Goal: Task Accomplishment & Management: Use online tool/utility

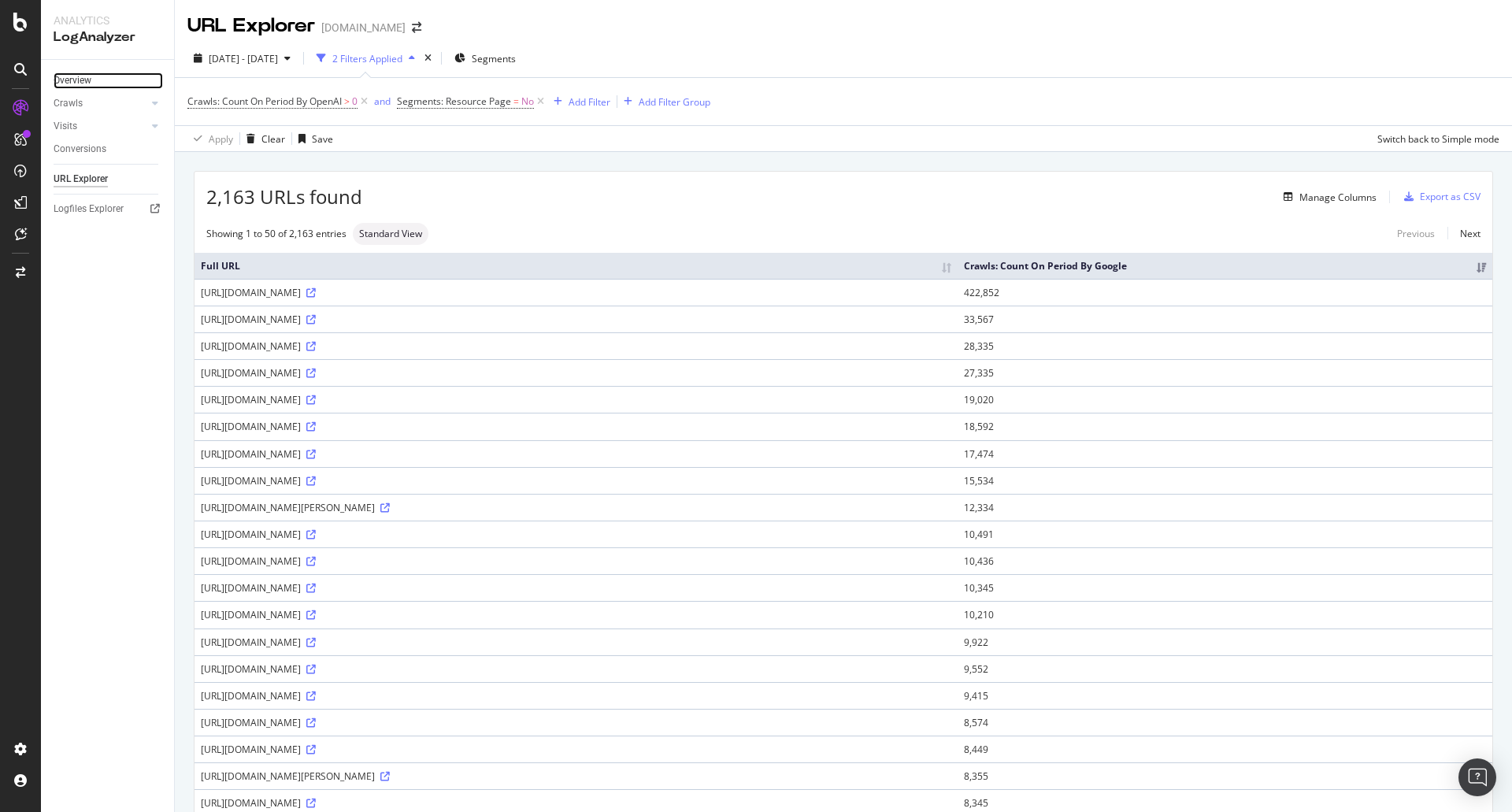
click at [93, 83] on link "Overview" at bounding box center [109, 81] width 110 height 16
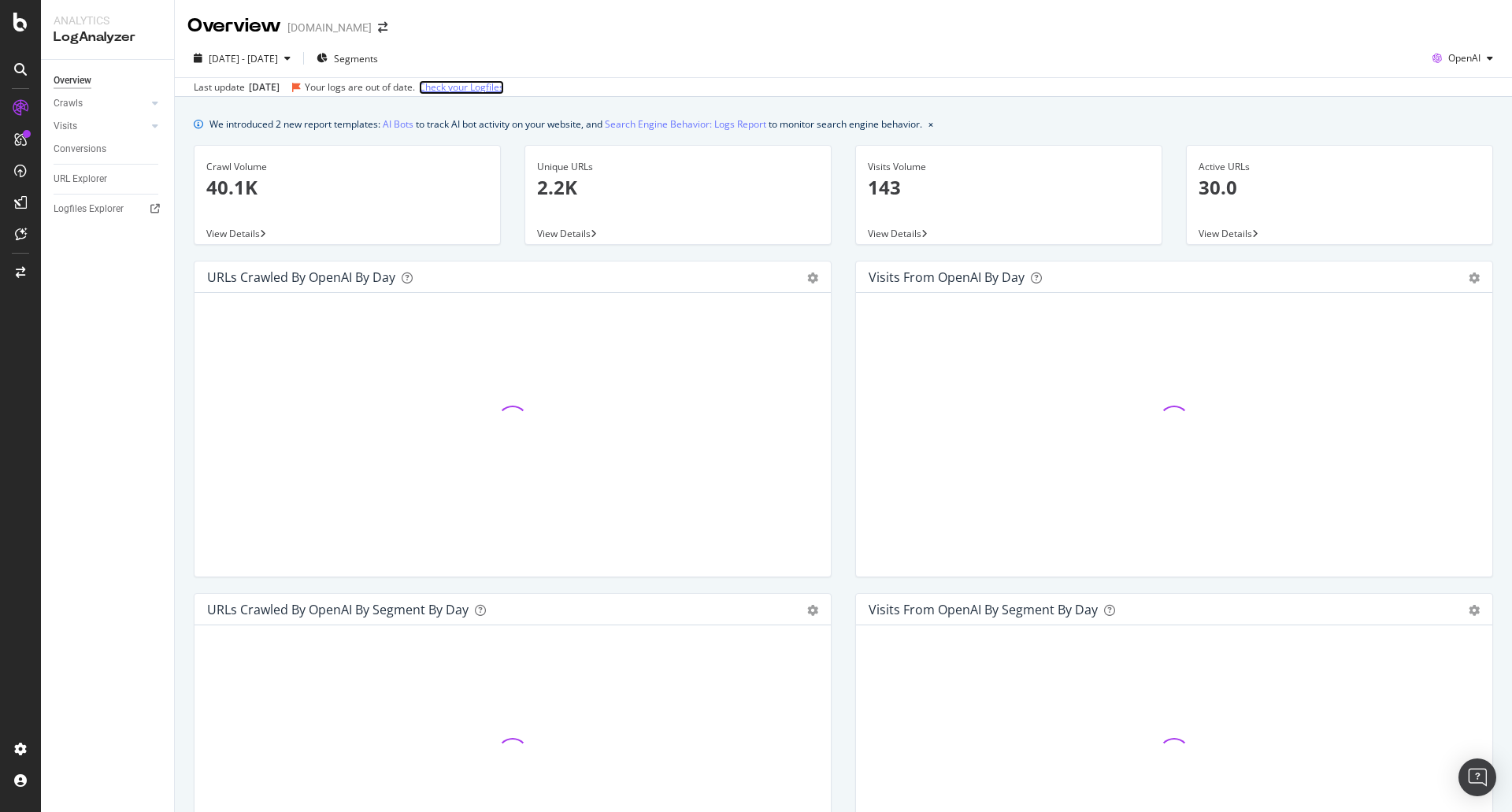
click at [504, 88] on link "Check your Logfiles" at bounding box center [461, 87] width 85 height 14
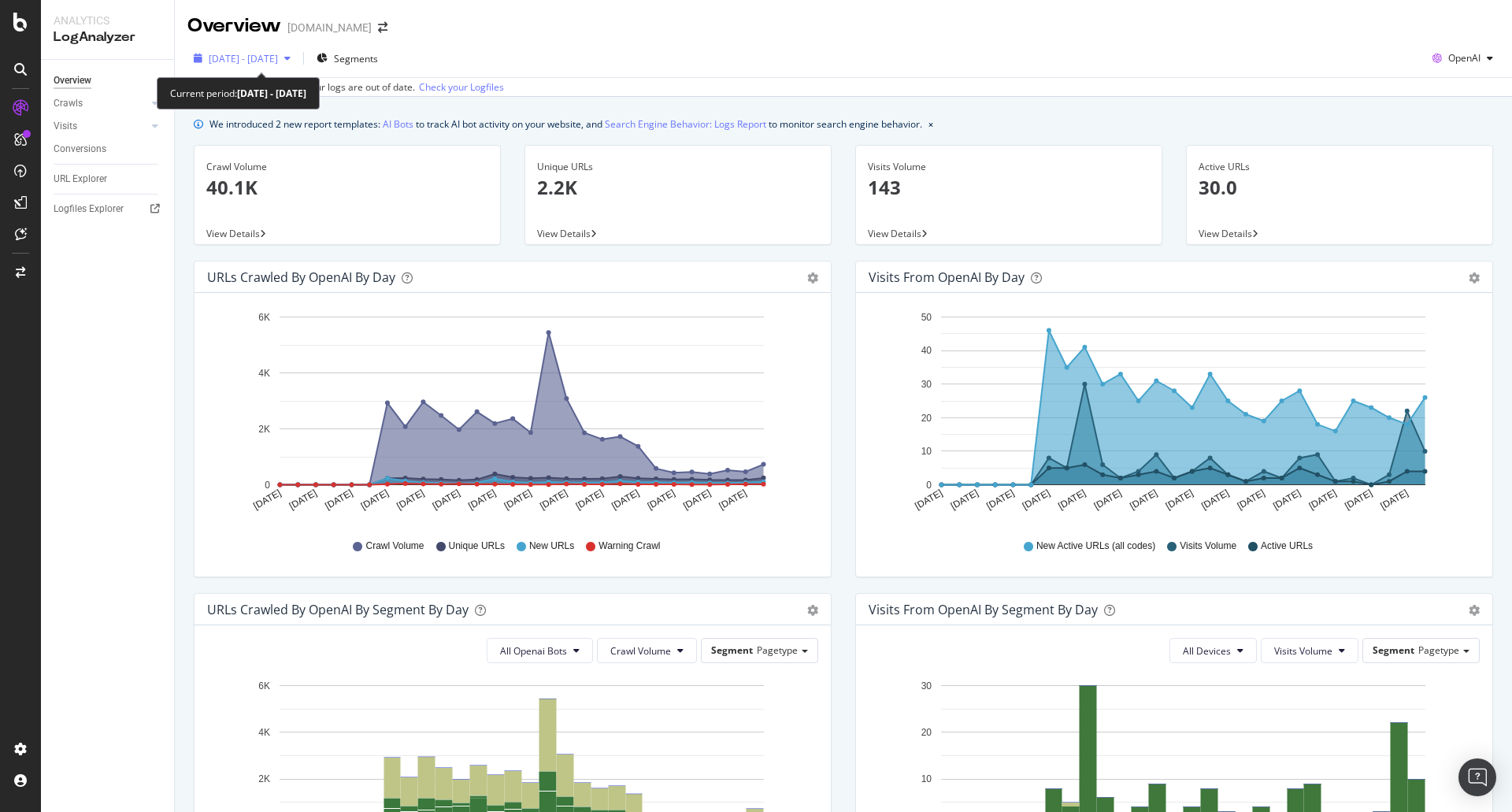
click at [297, 57] on div "button" at bounding box center [287, 58] width 19 height 10
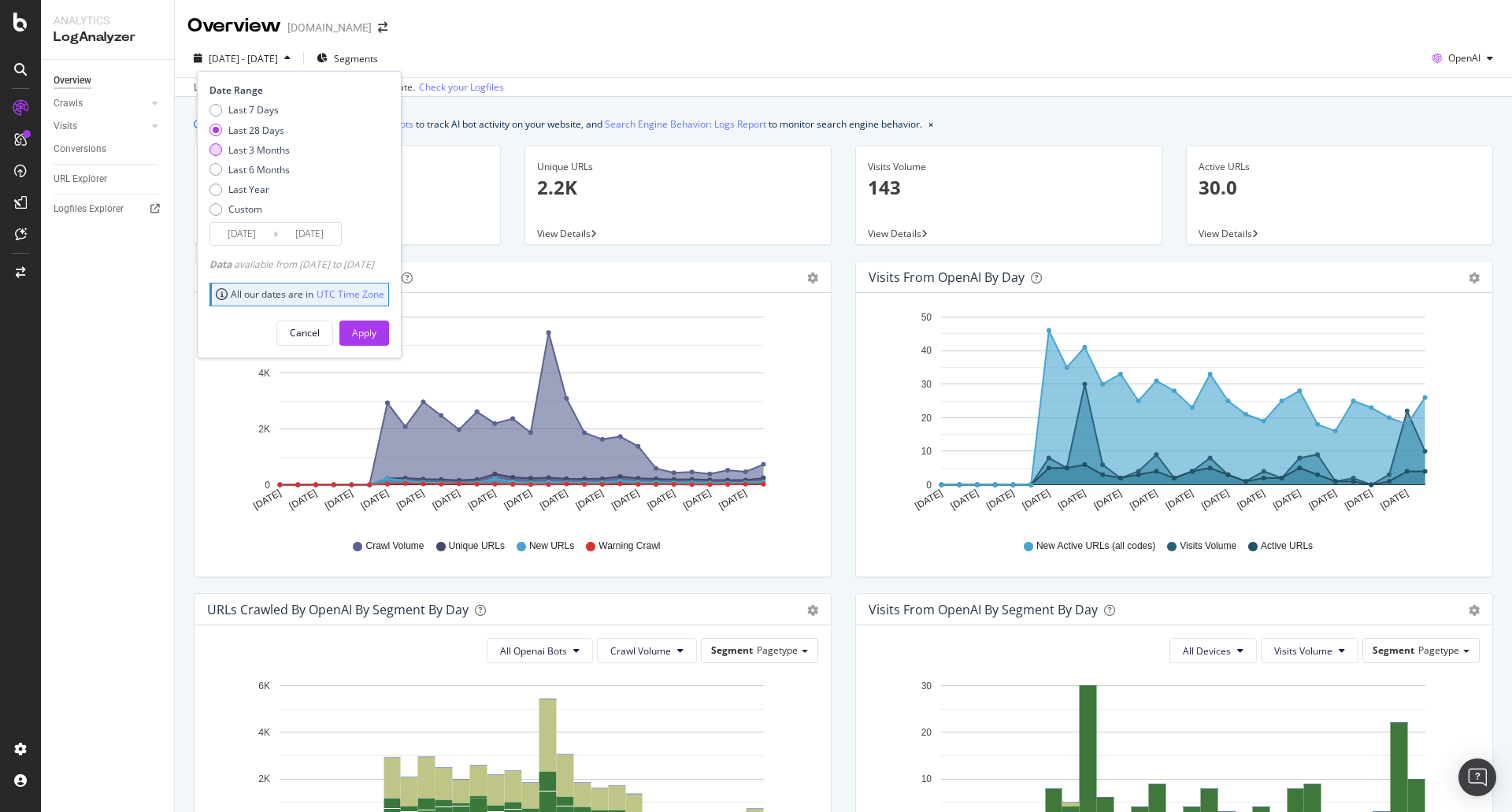
click at [216, 149] on div "Last 3 Months" at bounding box center [216, 149] width 13 height 13
click at [218, 130] on div "Last 28 Days" at bounding box center [216, 130] width 13 height 13
type input "2025/09/11"
click at [377, 334] on div "Apply" at bounding box center [363, 333] width 24 height 13
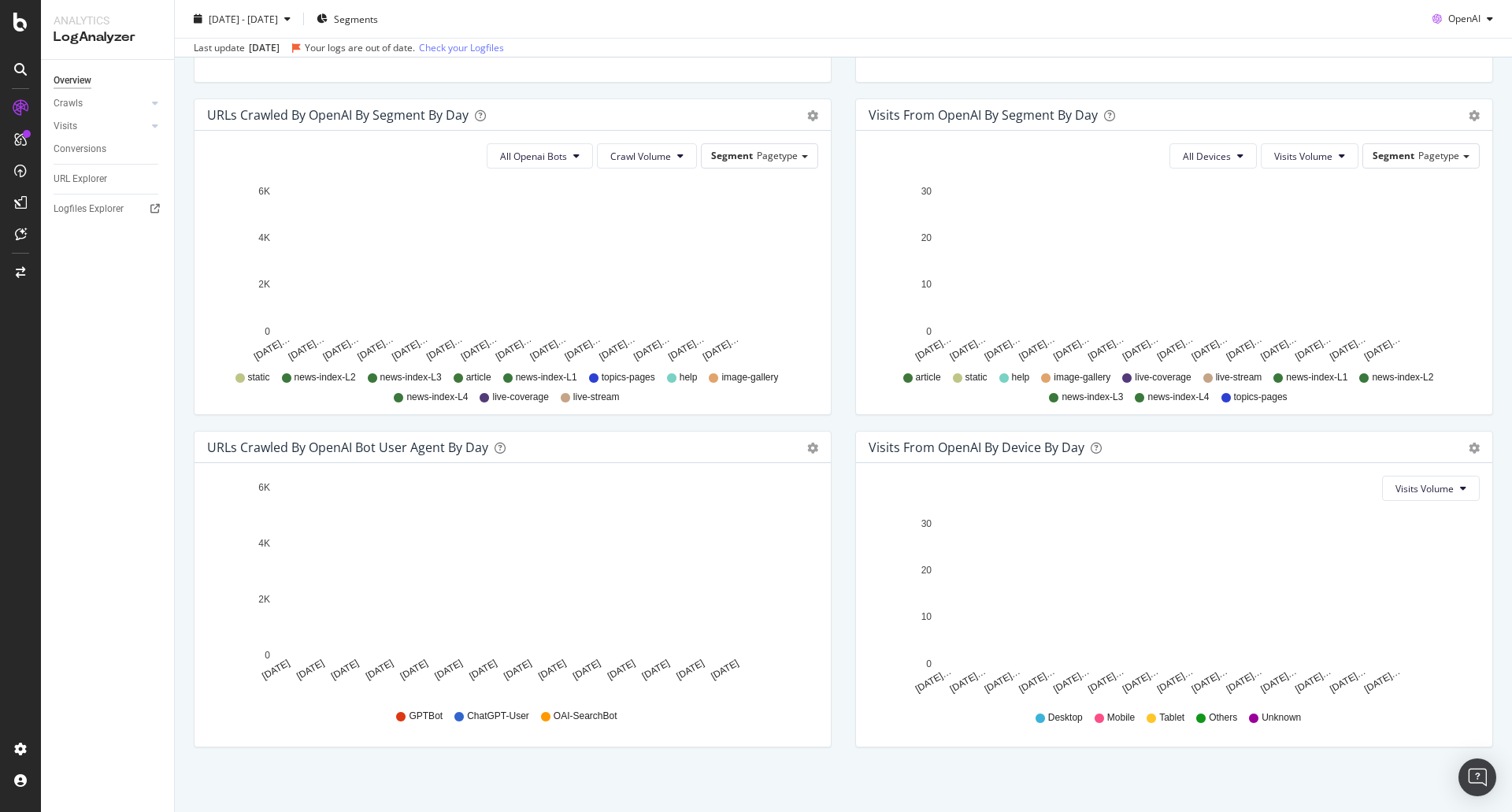
scroll to position [501, 0]
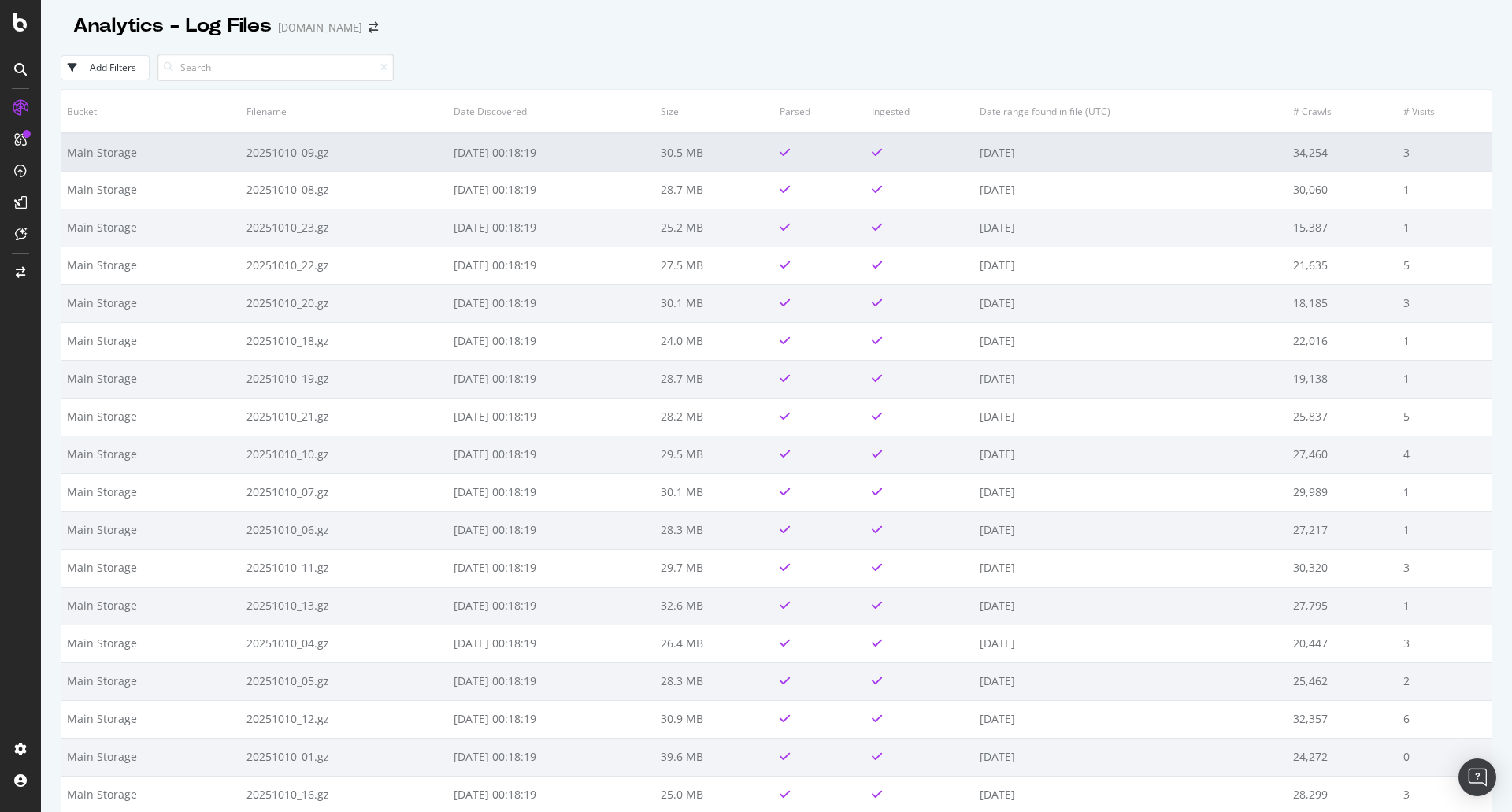
click at [118, 147] on td "Main Storage" at bounding box center [151, 152] width 180 height 38
